Goal: Information Seeking & Learning: Learn about a topic

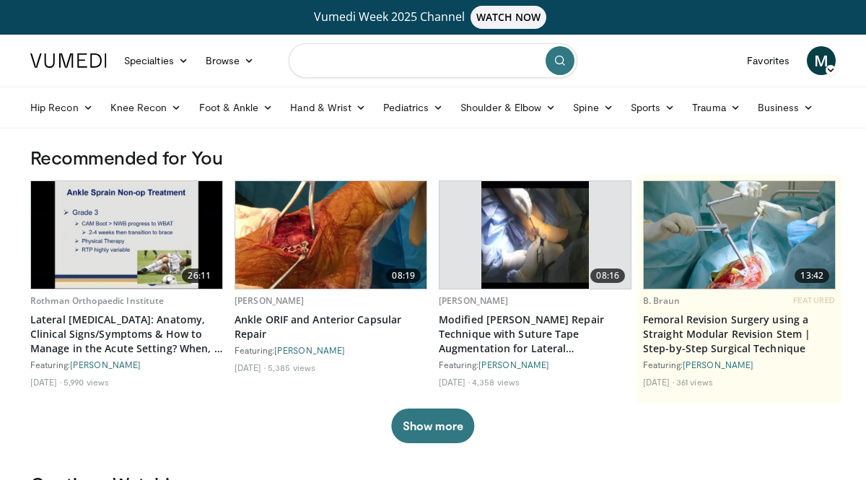
click at [388, 49] on input "Search topics, interventions" at bounding box center [433, 60] width 289 height 35
type input "**********"
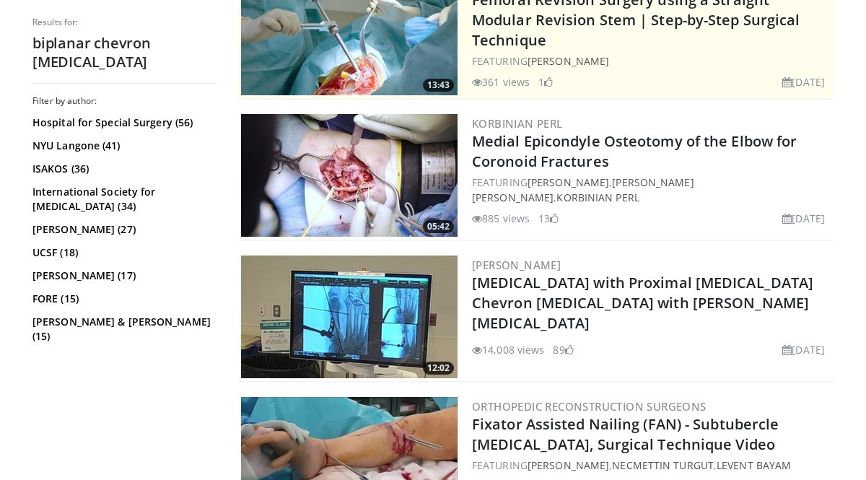
scroll to position [386, 0]
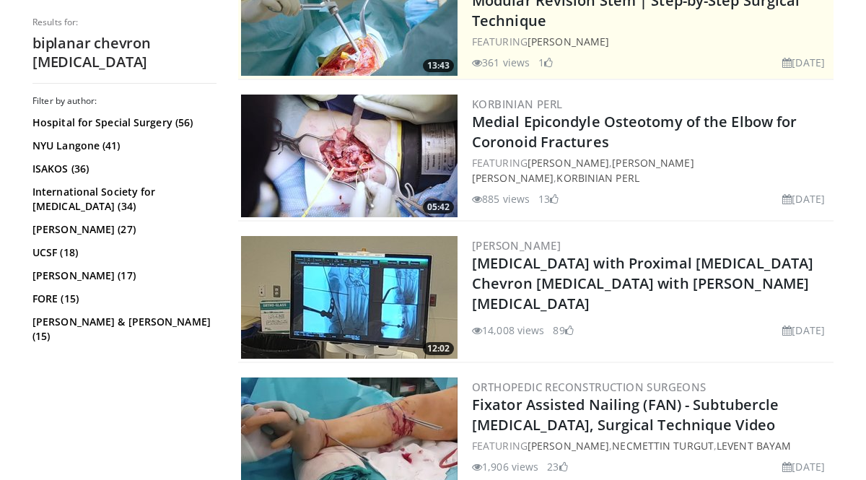
click at [333, 297] on img at bounding box center [349, 297] width 216 height 123
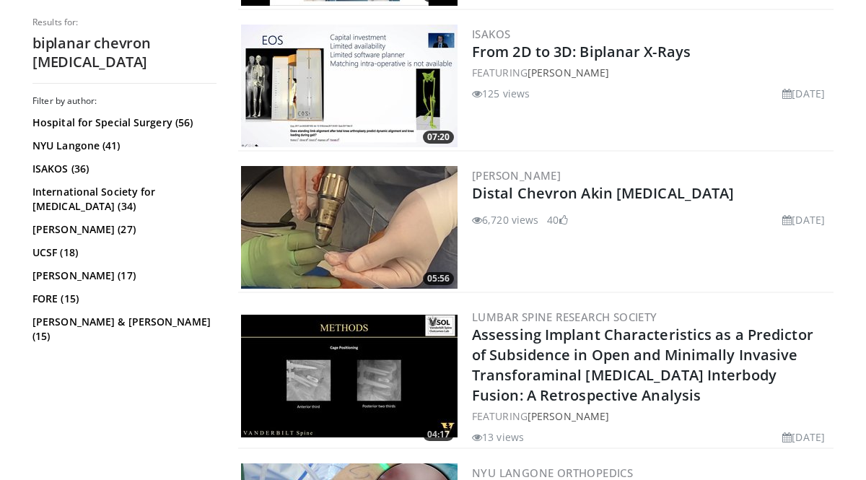
scroll to position [3285, 0]
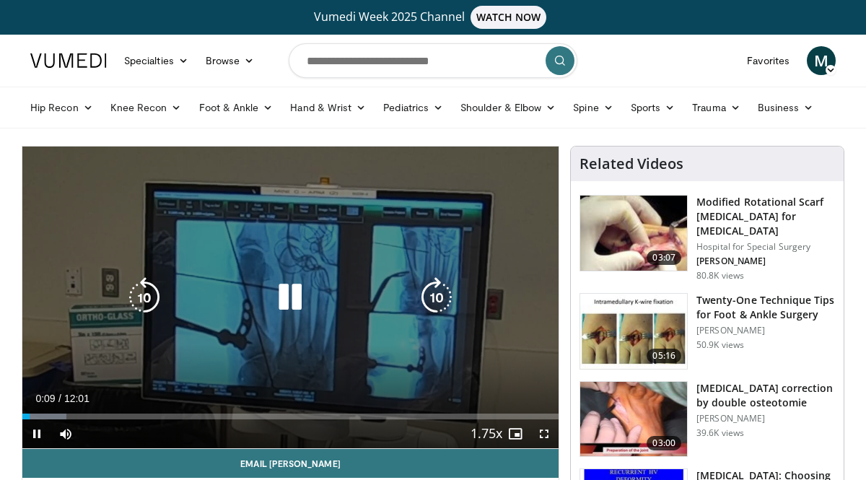
click at [499, 369] on div "10 seconds Tap to unmute" at bounding box center [290, 297] width 536 height 302
